Goal: Task Accomplishment & Management: Use online tool/utility

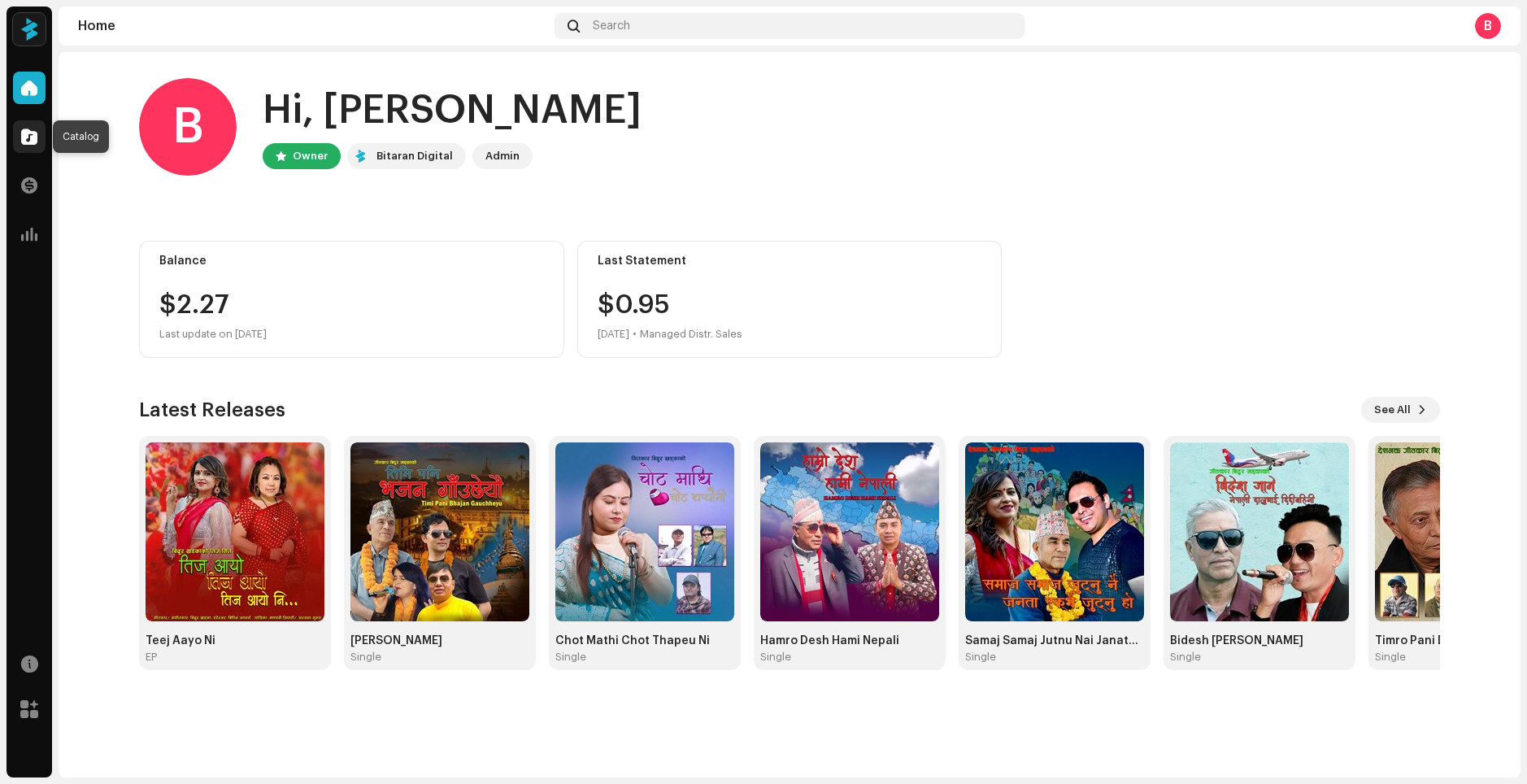
click at [20, 133] on div at bounding box center [30, 137] width 33 height 33
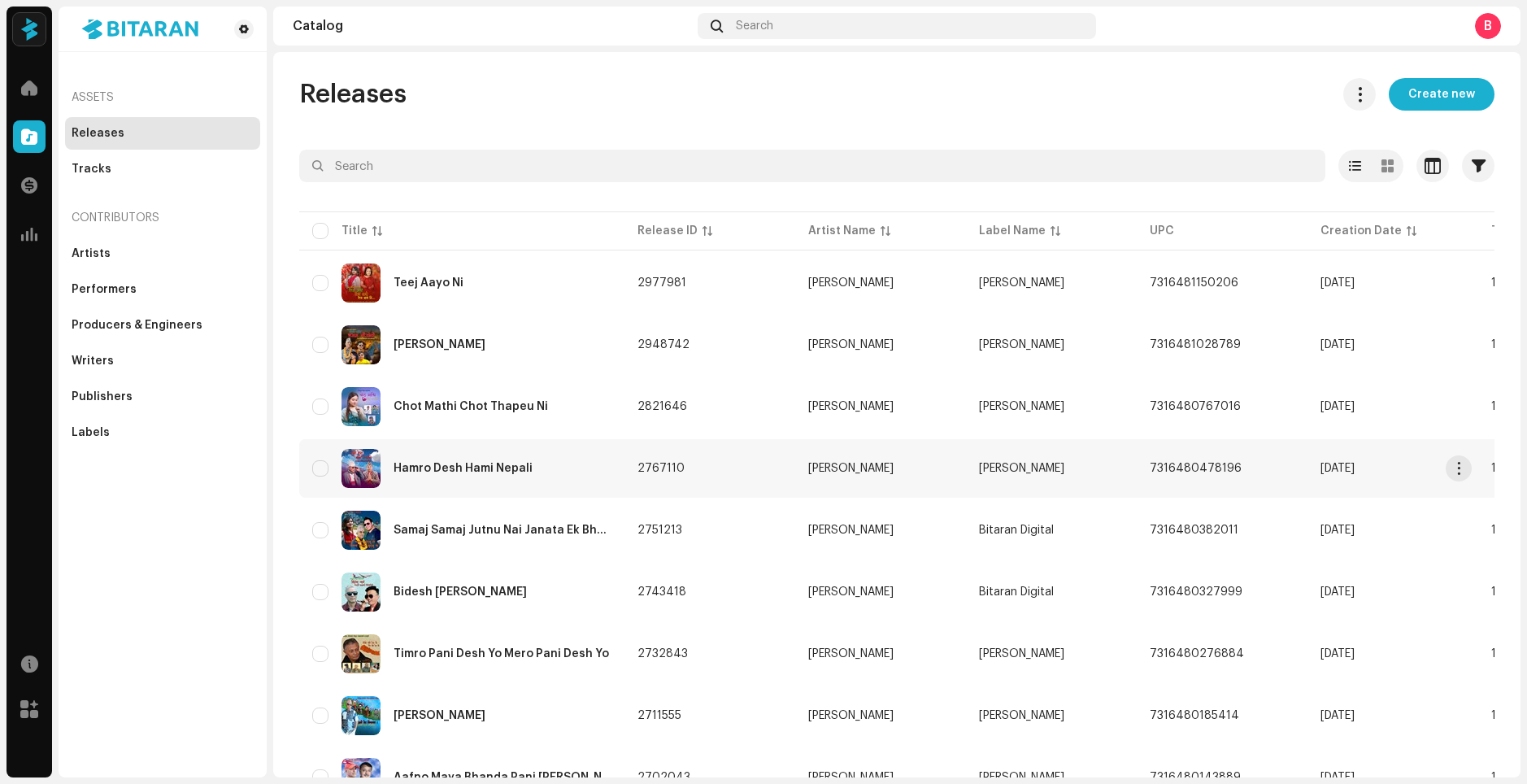
click at [435, 469] on div "Hamro Desh Hami Nepali" at bounding box center [462, 468] width 139 height 11
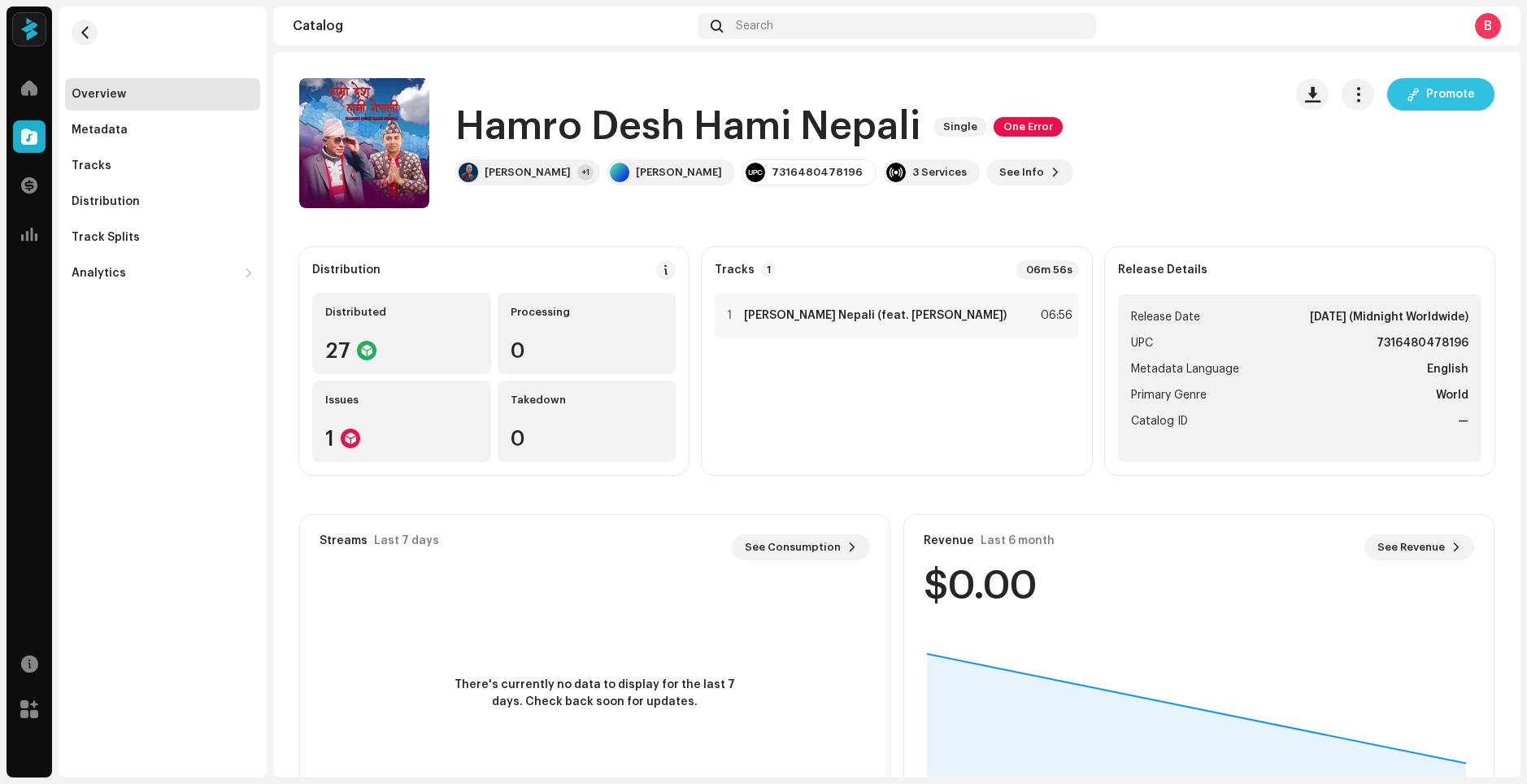
click at [1413, 95] on button "Promote" at bounding box center [1440, 95] width 107 height 33
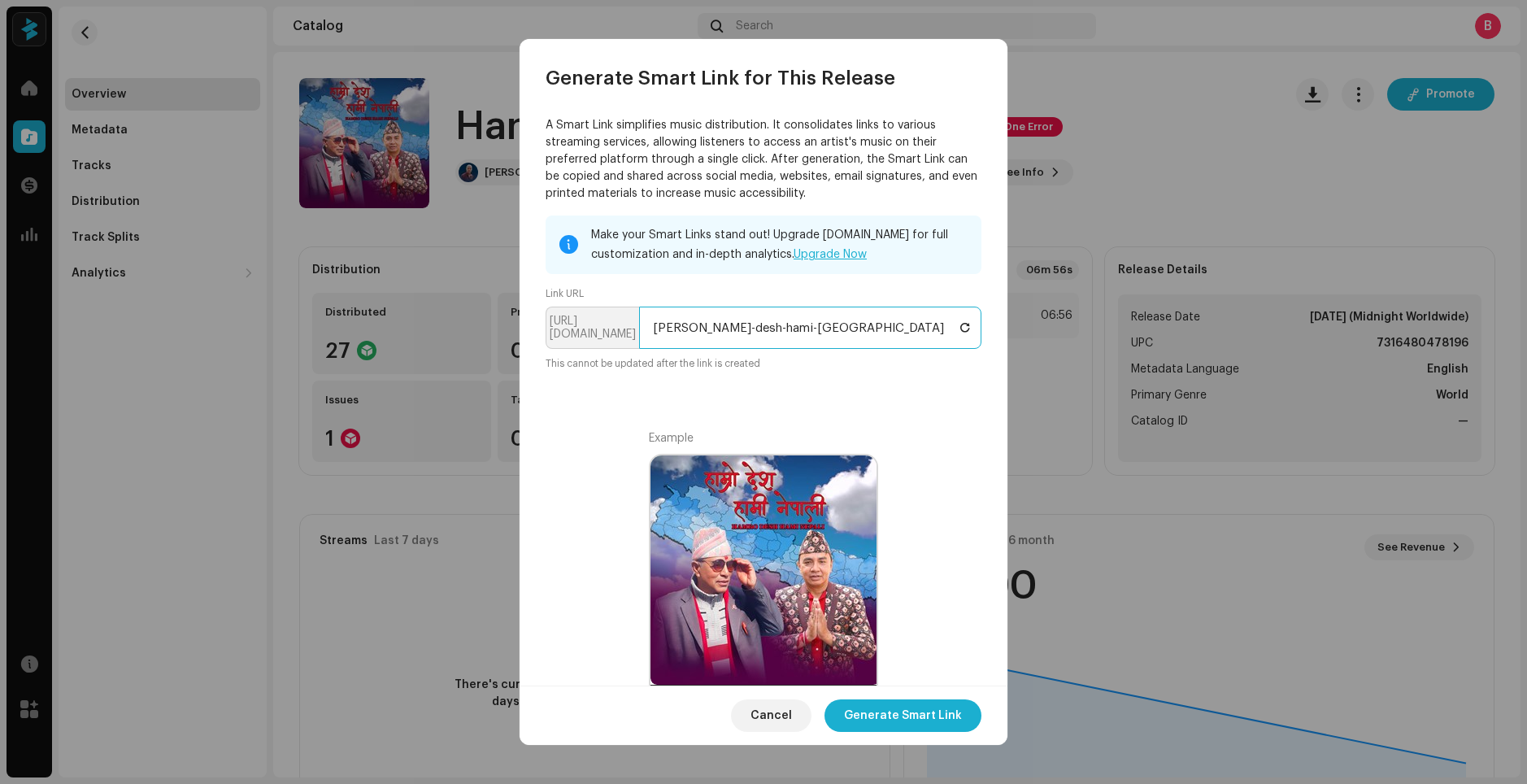
click at [904, 334] on input "[PERSON_NAME]-desh-hami-[GEOGRAPHIC_DATA]" at bounding box center [810, 328] width 342 height 42
click at [917, 718] on span "Generate Smart Link" at bounding box center [902, 715] width 118 height 33
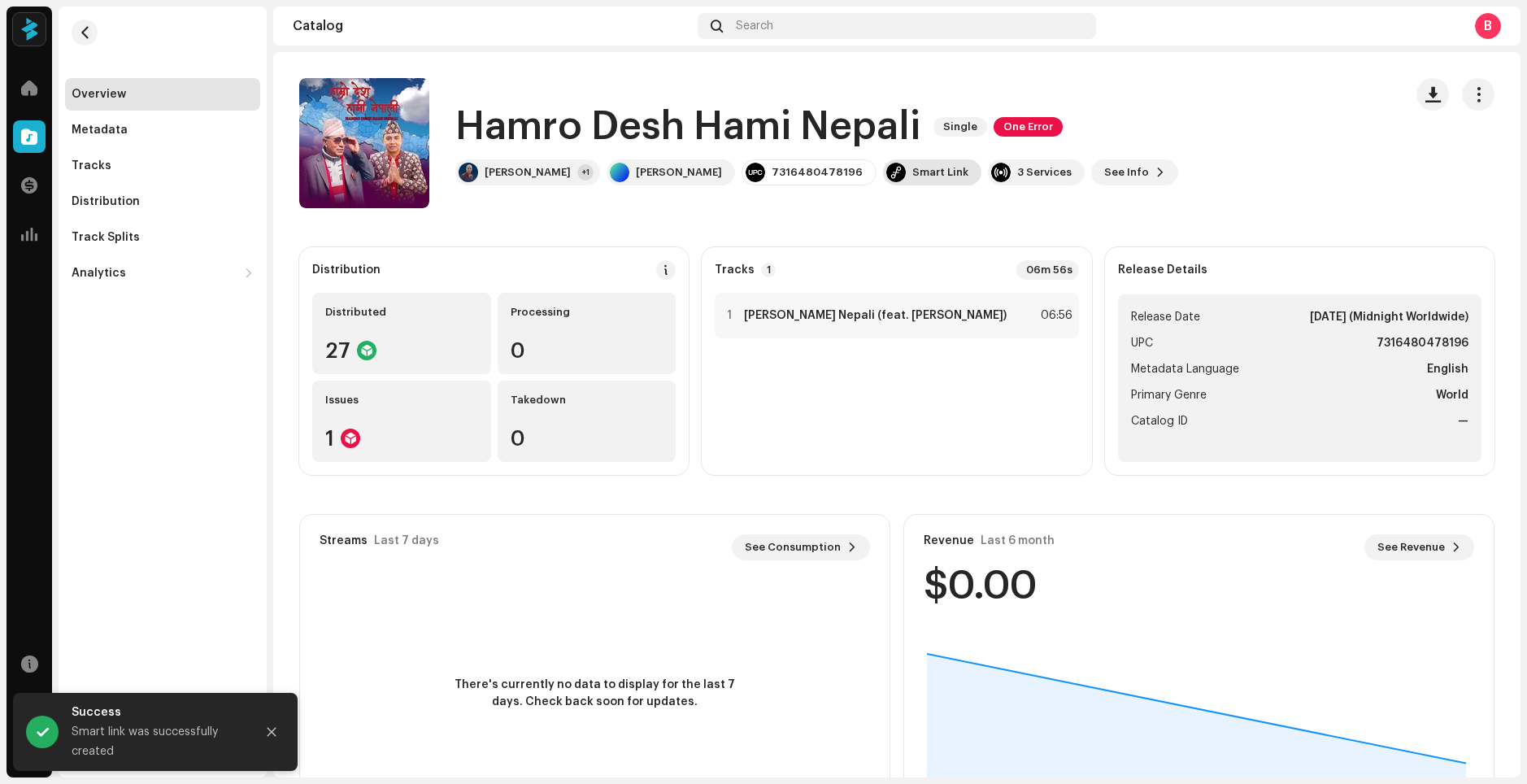
click at [912, 171] on div "Smart Link" at bounding box center [940, 172] width 56 height 13
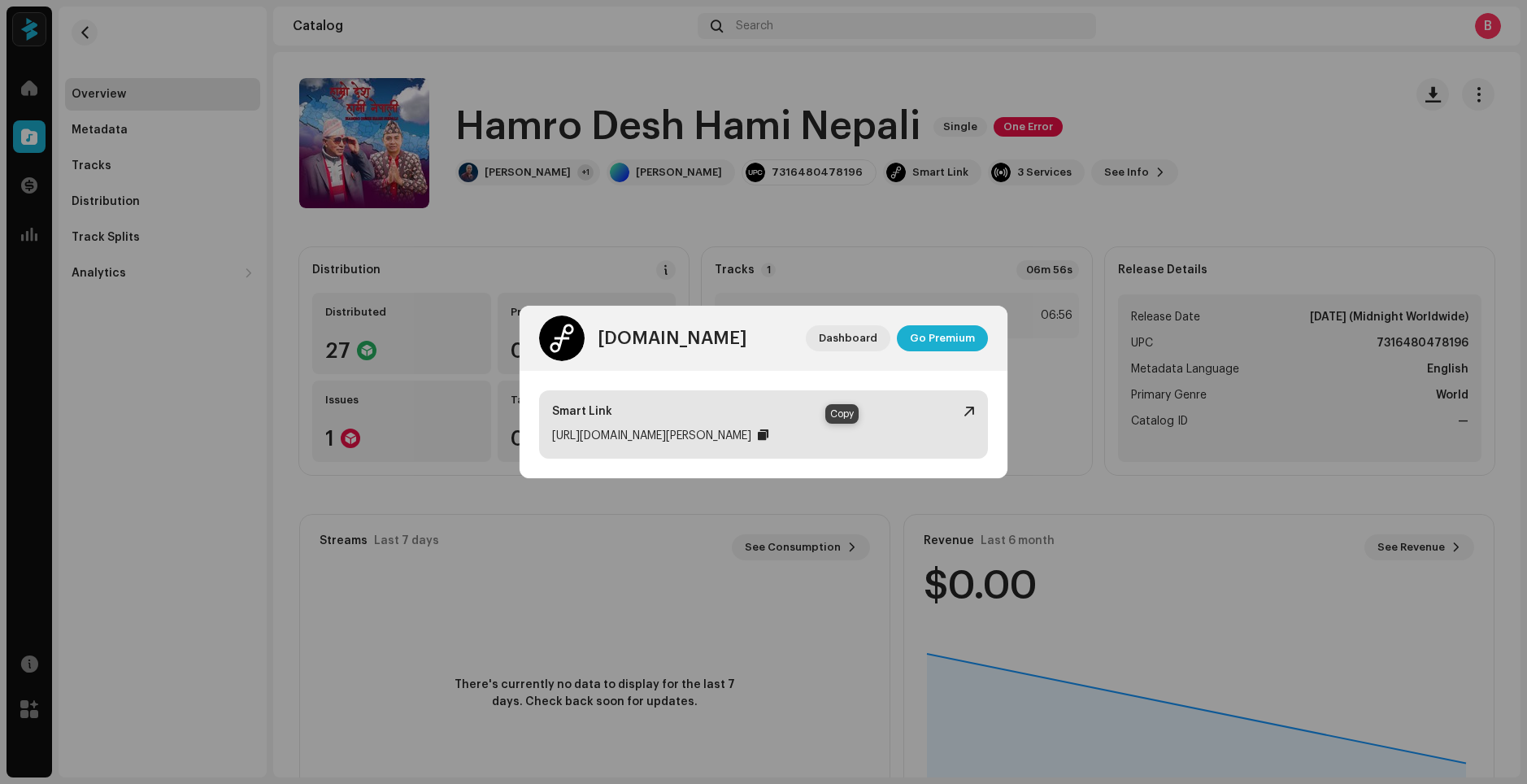
click at [768, 436] on div at bounding box center [762, 435] width 11 height 13
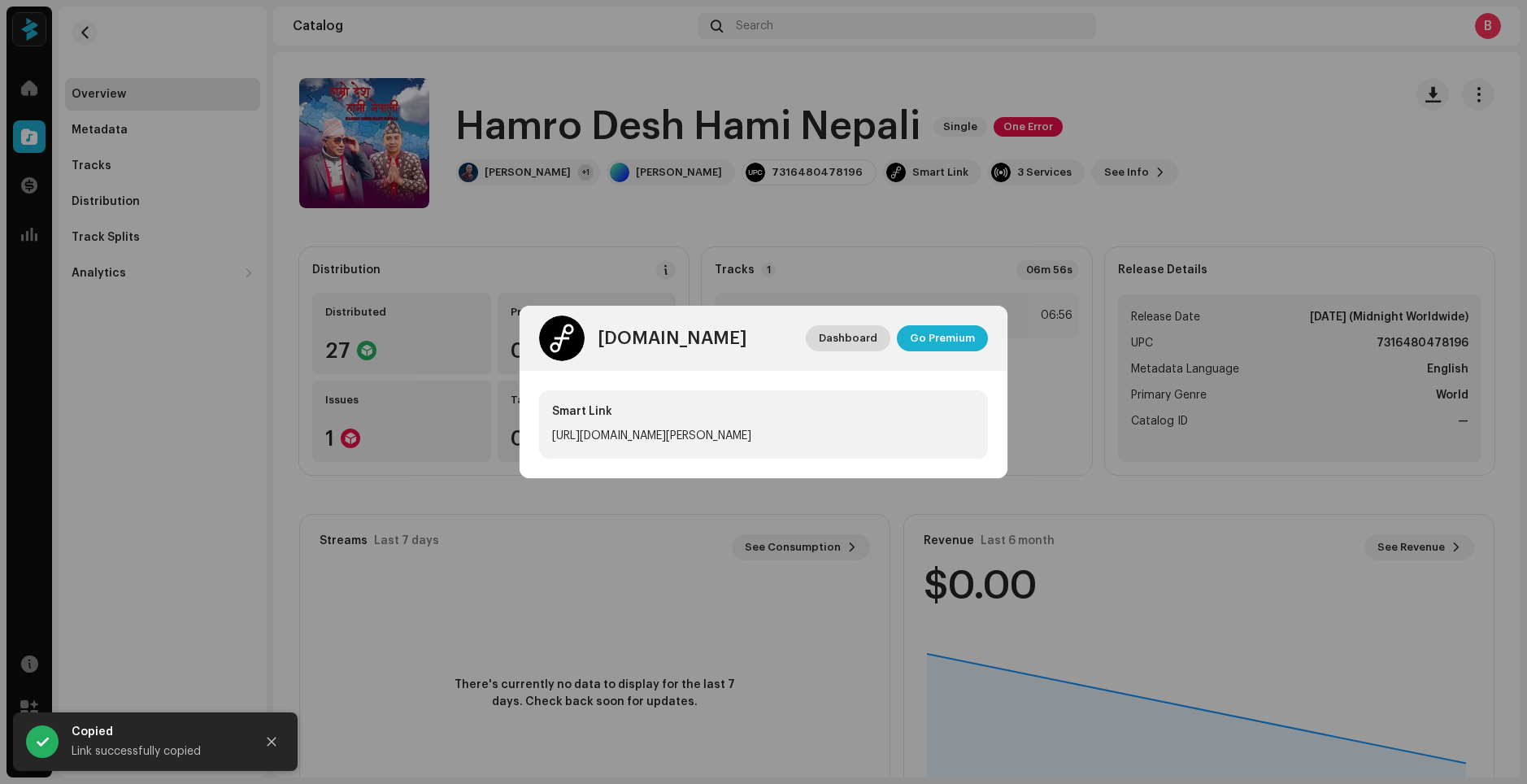
click at [843, 339] on span "Dashboard" at bounding box center [847, 338] width 58 height 33
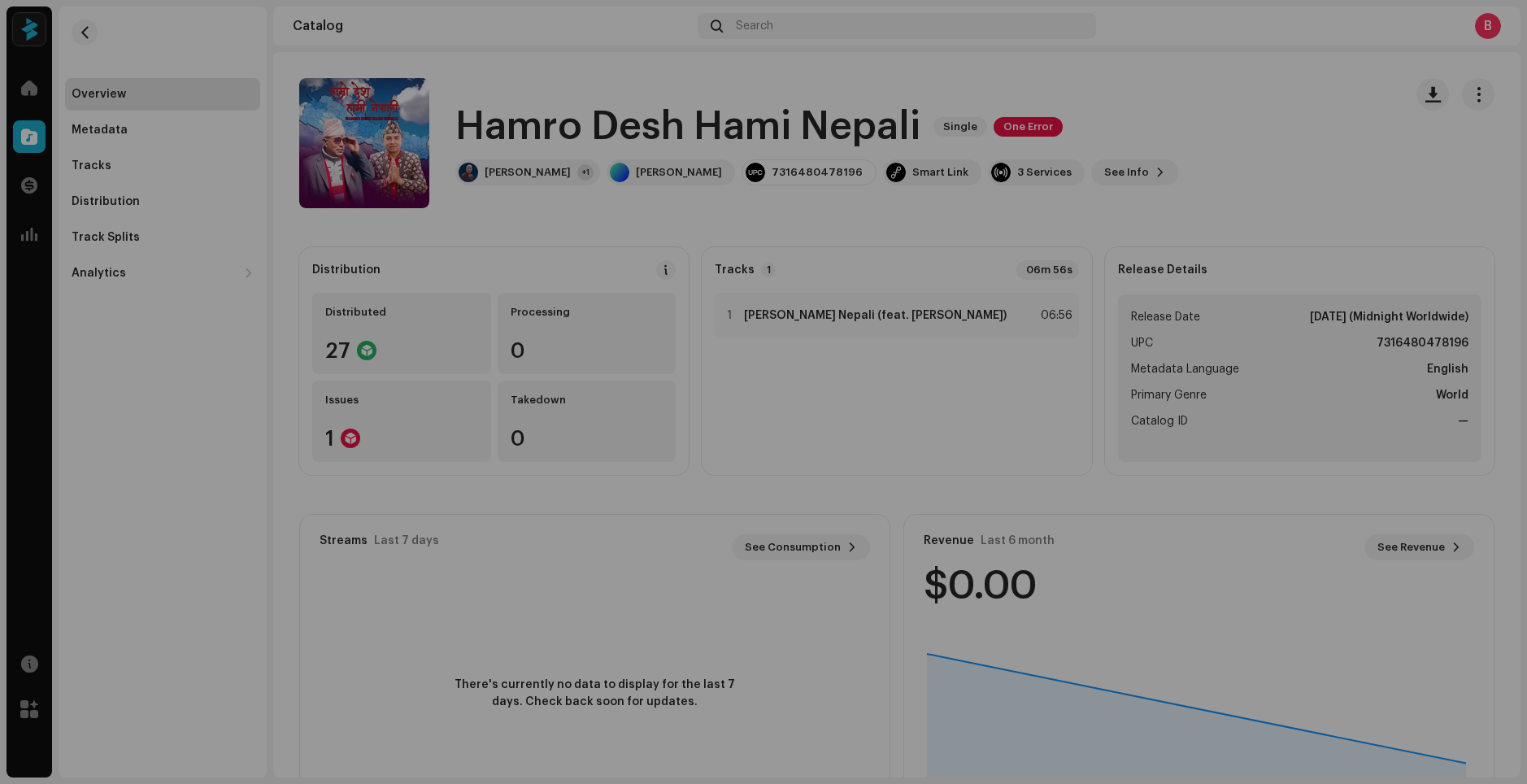
click at [936, 252] on div "[DOMAIN_NAME] Dashboard Go Premium Smart Link [URL][DOMAIN_NAME][PERSON_NAME]" at bounding box center [763, 392] width 1527 height 784
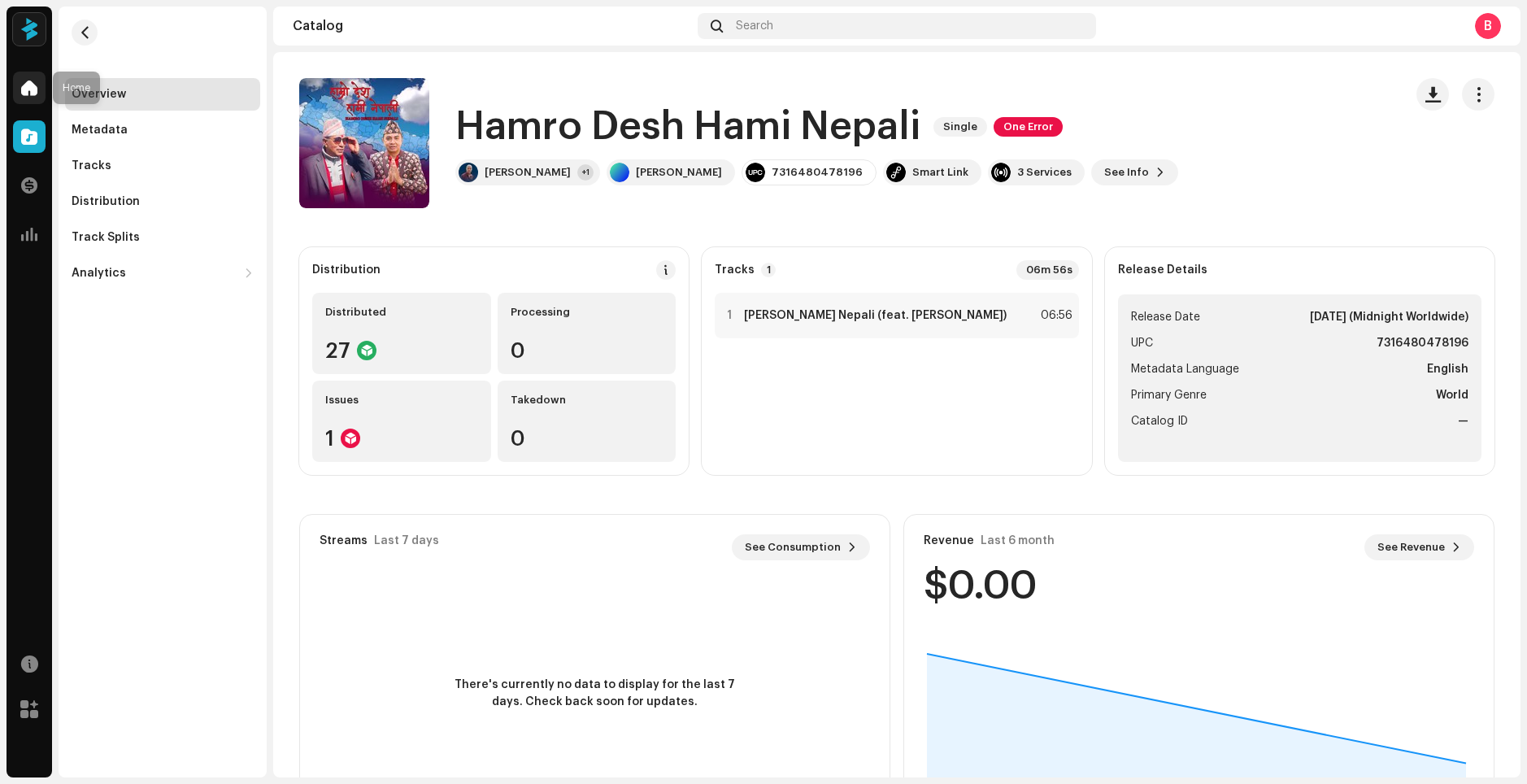
click at [36, 87] on span at bounding box center [29, 88] width 16 height 13
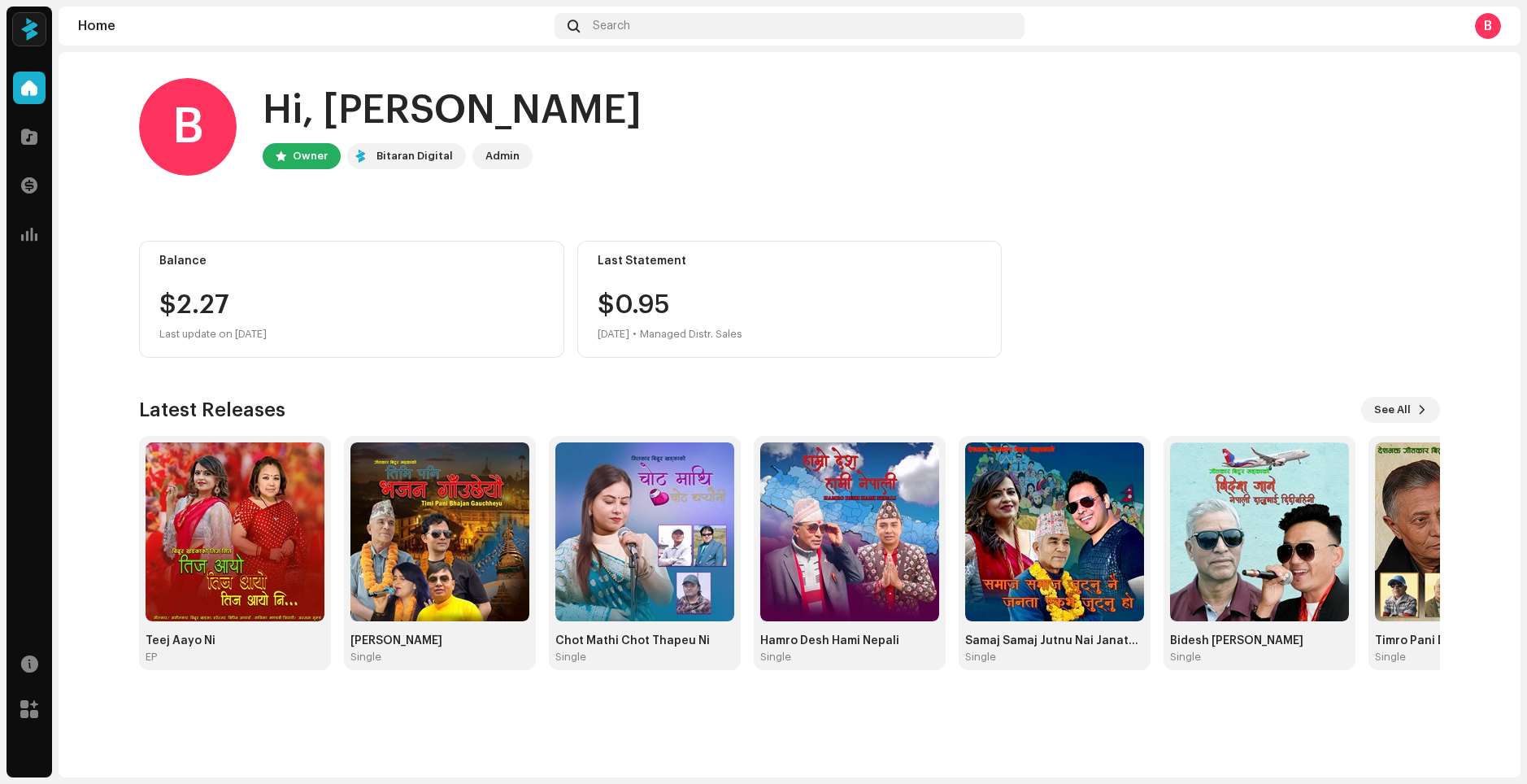
click at [392, 163] on div "Bitaran Digital" at bounding box center [415, 156] width 76 height 19
click at [33, 136] on span at bounding box center [29, 137] width 16 height 13
